Goal: Find specific page/section: Find specific page/section

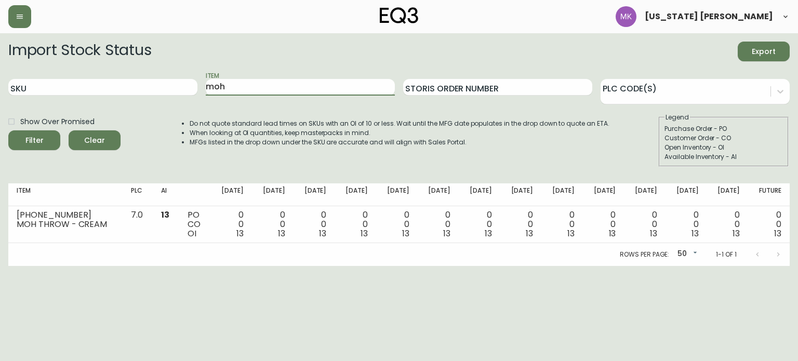
drag, startPoint x: 238, startPoint y: 89, endPoint x: 136, endPoint y: 76, distance: 103.1
click at [136, 76] on div "SKU Item moh Storis Order Number PLC Code(s)" at bounding box center [398, 88] width 781 height 34
click at [8, 130] on button "Filter" at bounding box center [34, 140] width 52 height 20
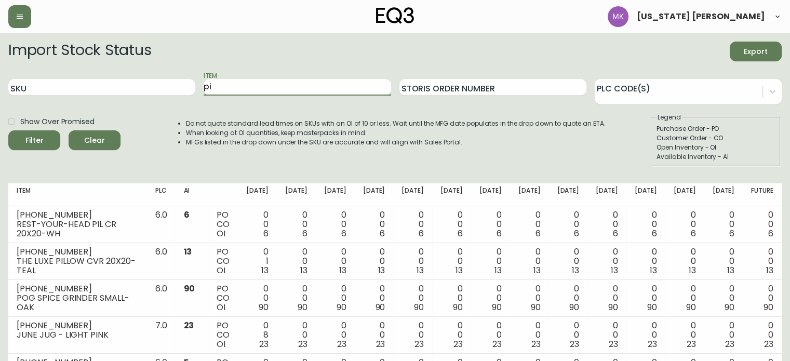
click at [8, 130] on button "Filter" at bounding box center [34, 140] width 52 height 20
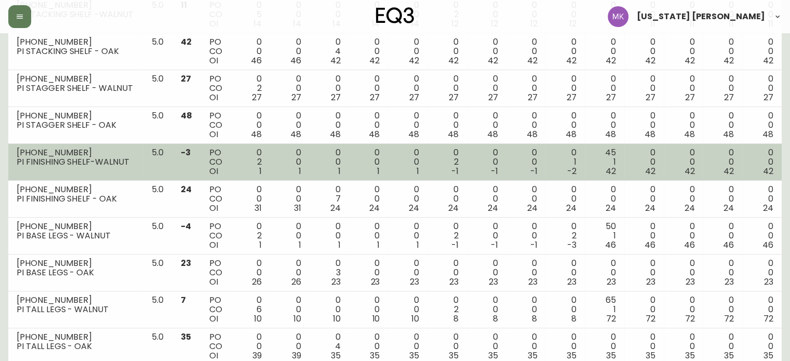
scroll to position [208, 0]
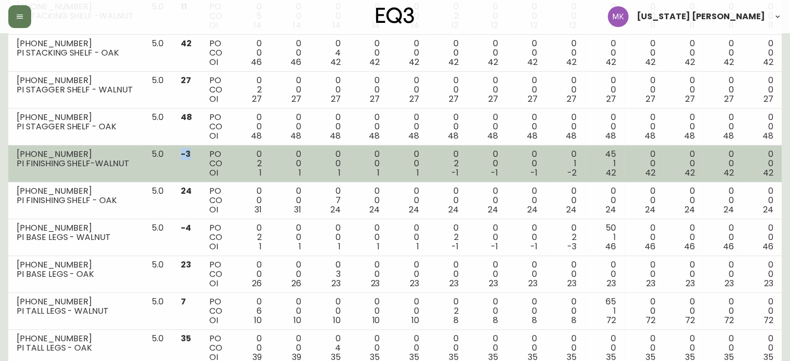
drag, startPoint x: 181, startPoint y: 151, endPoint x: 196, endPoint y: 152, distance: 15.1
click at [196, 152] on td "-3" at bounding box center [186, 163] width 29 height 37
drag, startPoint x: 15, startPoint y: 154, endPoint x: 194, endPoint y: 164, distance: 179.4
click at [194, 164] on tr "[PHONE_NUMBER] PI FINISHING SHELF-WALNUT 5.0 -3 PO CO OI 0 2 1 0 0 1 0 0 1 0 0 …" at bounding box center [394, 163] width 773 height 37
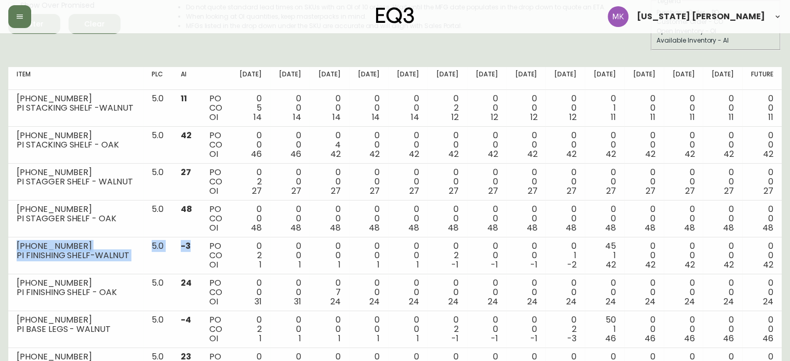
scroll to position [0, 0]
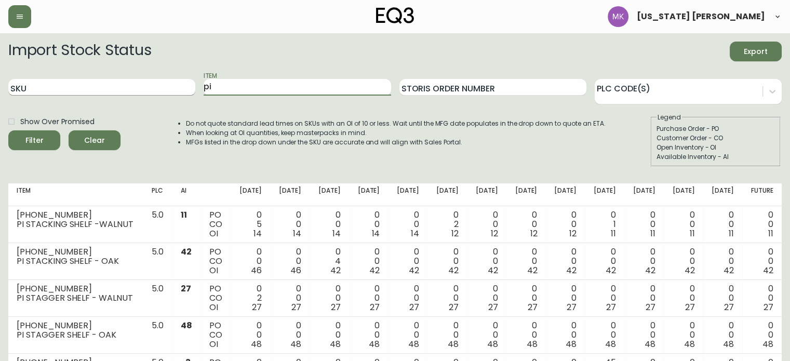
drag, startPoint x: 230, startPoint y: 90, endPoint x: 162, endPoint y: 86, distance: 68.2
click at [162, 86] on div "SKU Item pi Storis Order Number PLC Code(s)" at bounding box center [394, 88] width 773 height 34
type input "boom"
click at [8, 130] on button "Filter" at bounding box center [34, 140] width 52 height 20
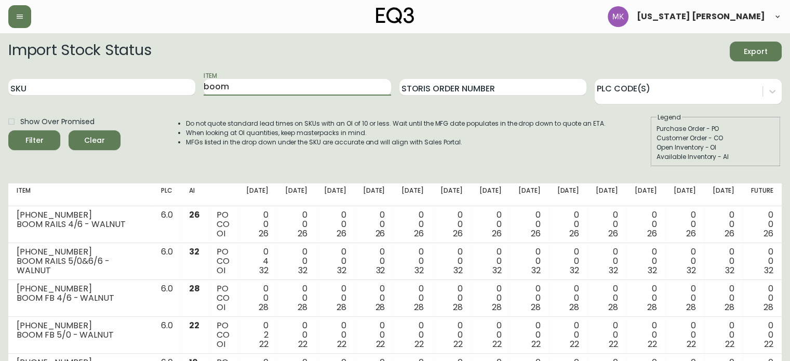
drag, startPoint x: 239, startPoint y: 84, endPoint x: 136, endPoint y: 73, distance: 103.4
click at [136, 73] on div "SKU Item boom Storis Order Number PLC Code(s)" at bounding box center [394, 88] width 773 height 34
click at [136, 73] on div "SKU" at bounding box center [101, 88] width 187 height 34
drag, startPoint x: 242, startPoint y: 88, endPoint x: 125, endPoint y: 72, distance: 118.4
click at [125, 72] on div "SKU Item boom Storis Order Number PLC Code(s)" at bounding box center [394, 88] width 773 height 34
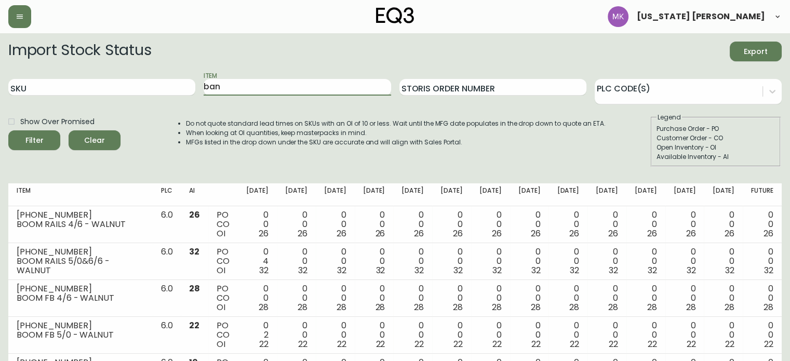
click at [8, 130] on button "Filter" at bounding box center [34, 140] width 52 height 20
type input "ban bench"
click at [8, 130] on button "Filter" at bounding box center [34, 140] width 52 height 20
